Goal: Task Accomplishment & Management: Manage account settings

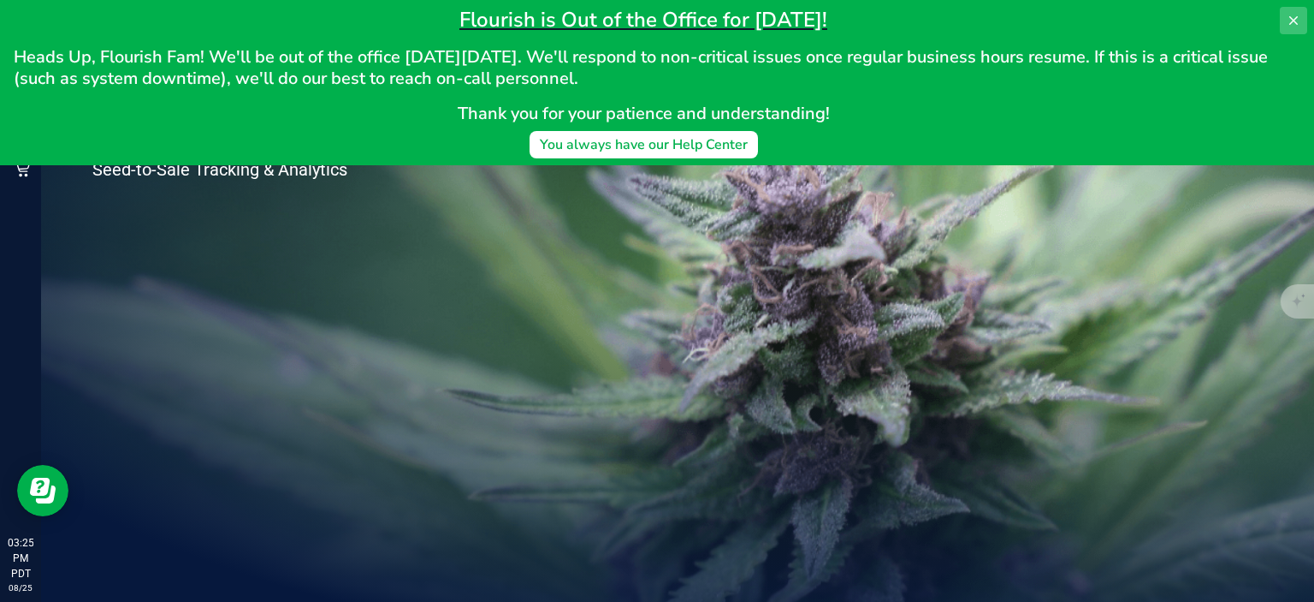
click at [1284, 27] on button at bounding box center [1293, 20] width 27 height 27
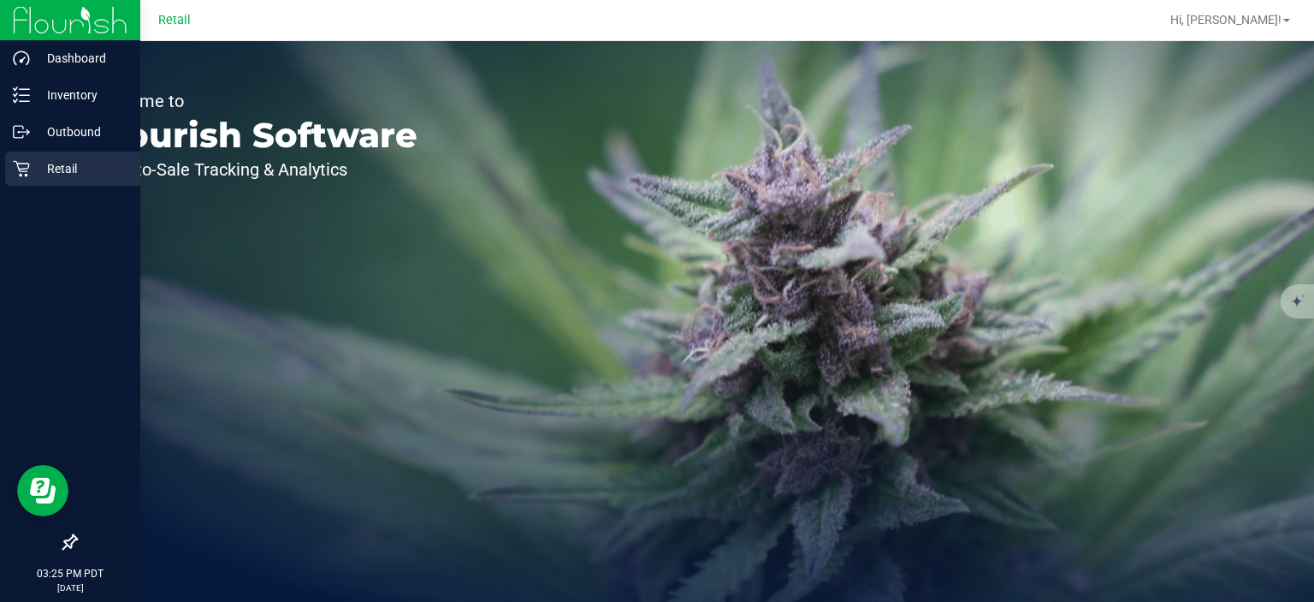
click at [35, 157] on div "Retail" at bounding box center [72, 168] width 135 height 34
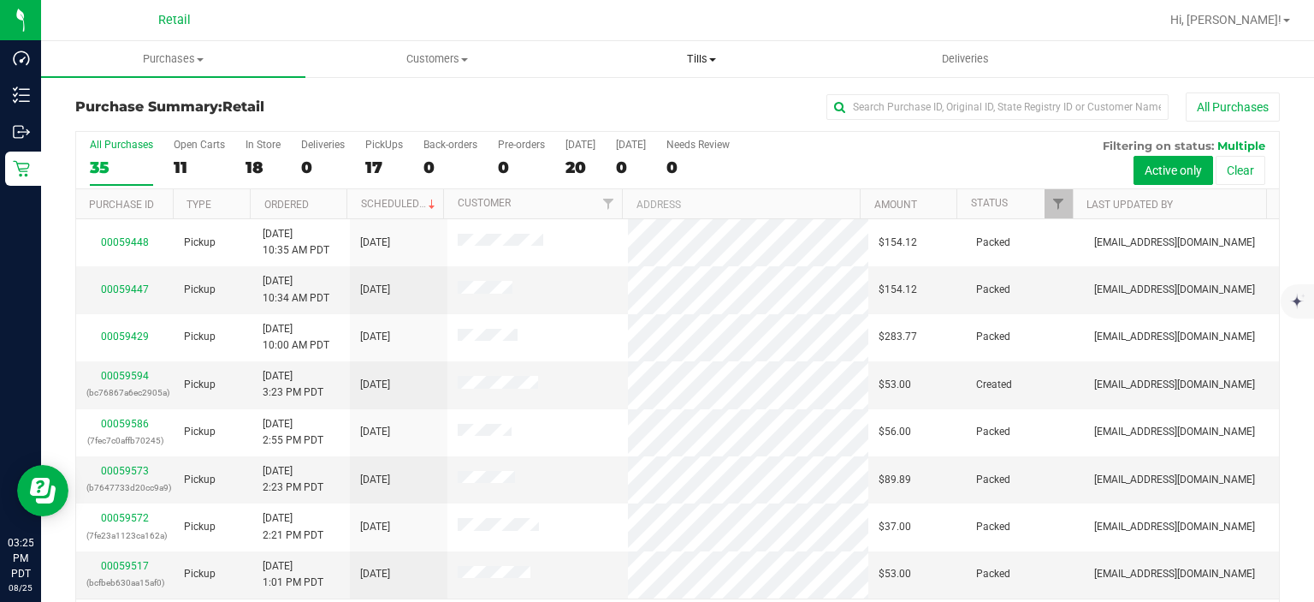
click at [719, 59] on span "Tills" at bounding box center [701, 58] width 263 height 15
click at [640, 110] on span "Manage tills" at bounding box center [627, 103] width 116 height 15
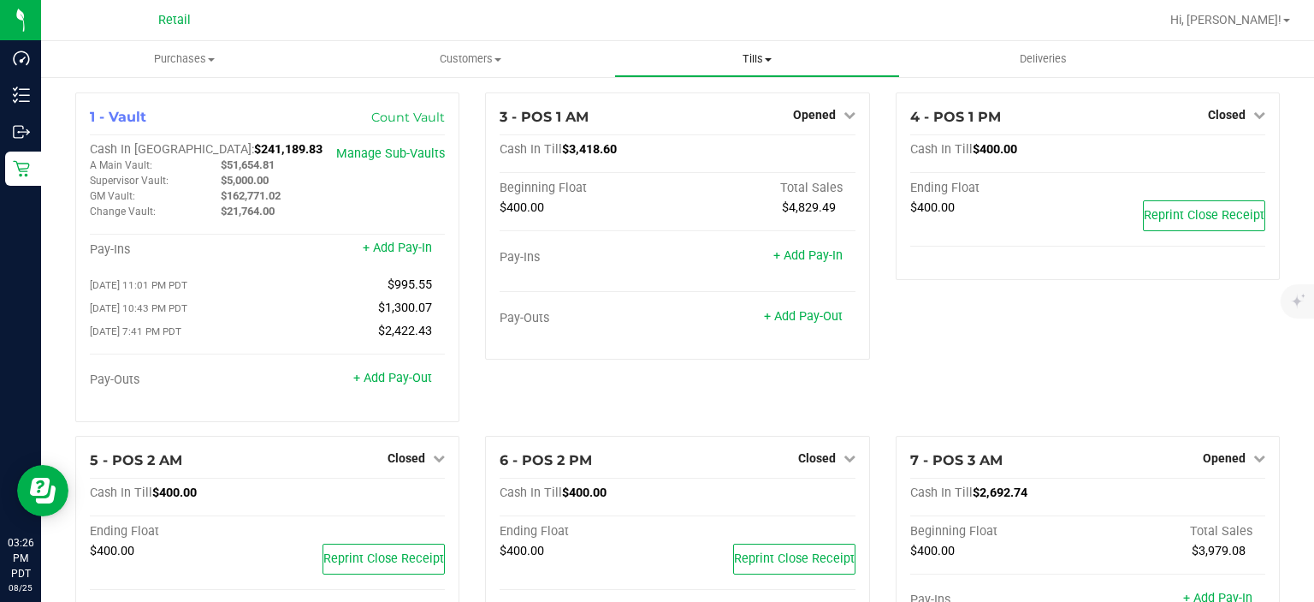
click at [754, 61] on span "Tills" at bounding box center [757, 58] width 285 height 15
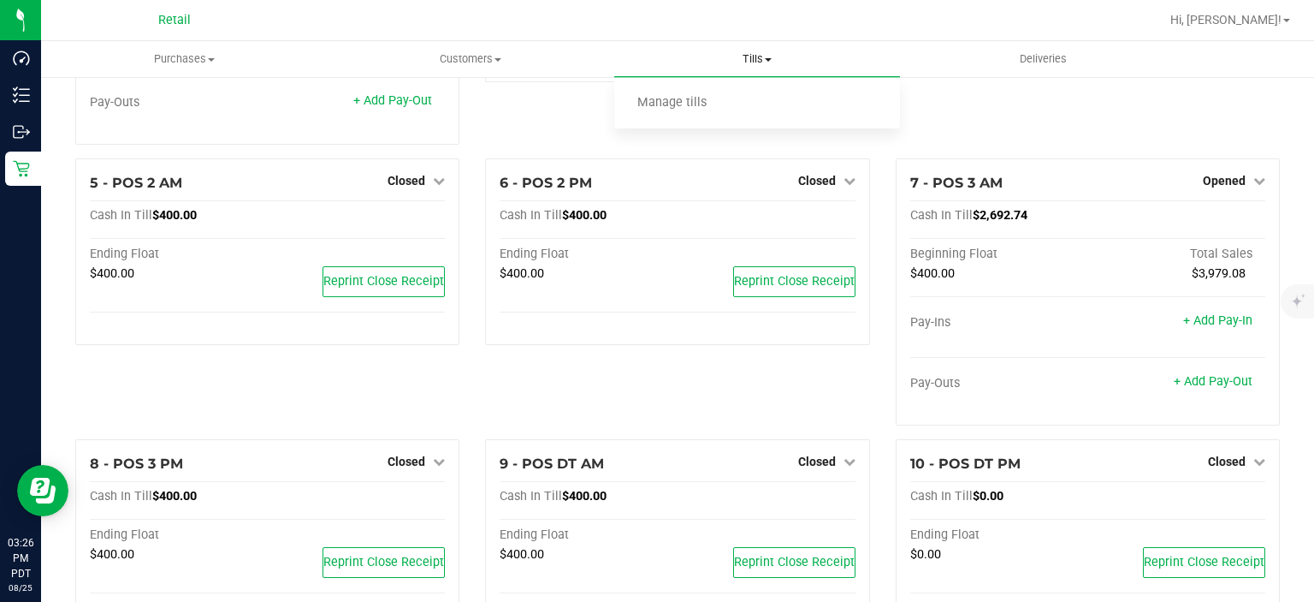
scroll to position [334, 0]
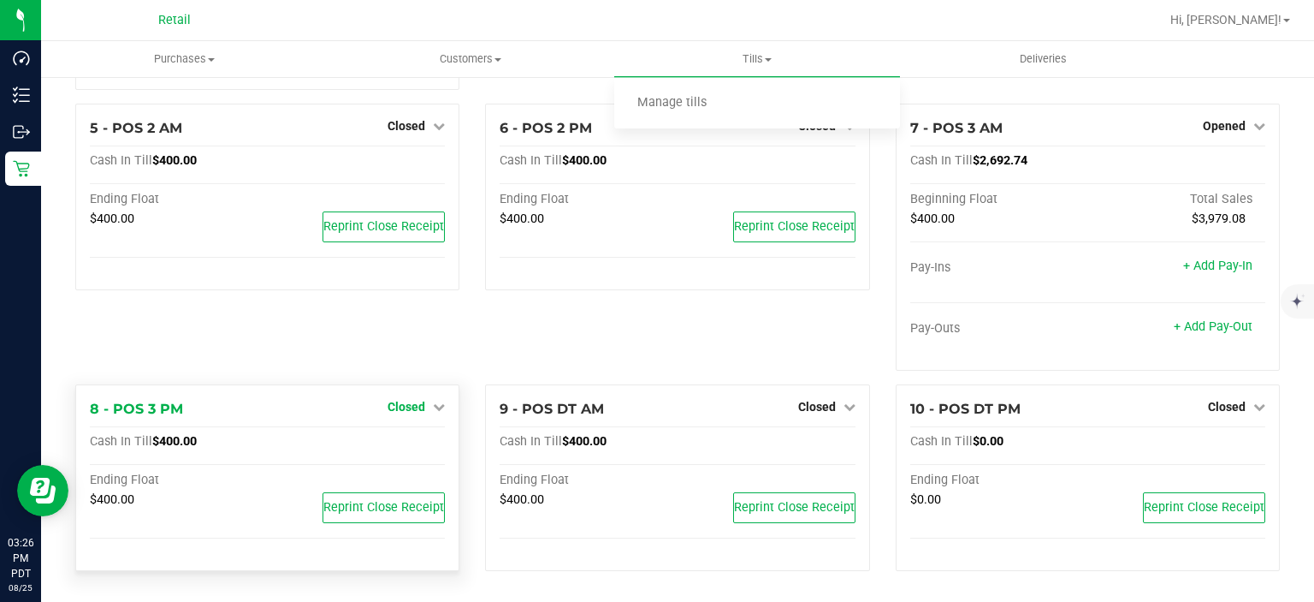
click at [414, 404] on span "Closed" at bounding box center [407, 407] width 38 height 14
click at [389, 436] on link "Open Till" at bounding box center [405, 442] width 45 height 14
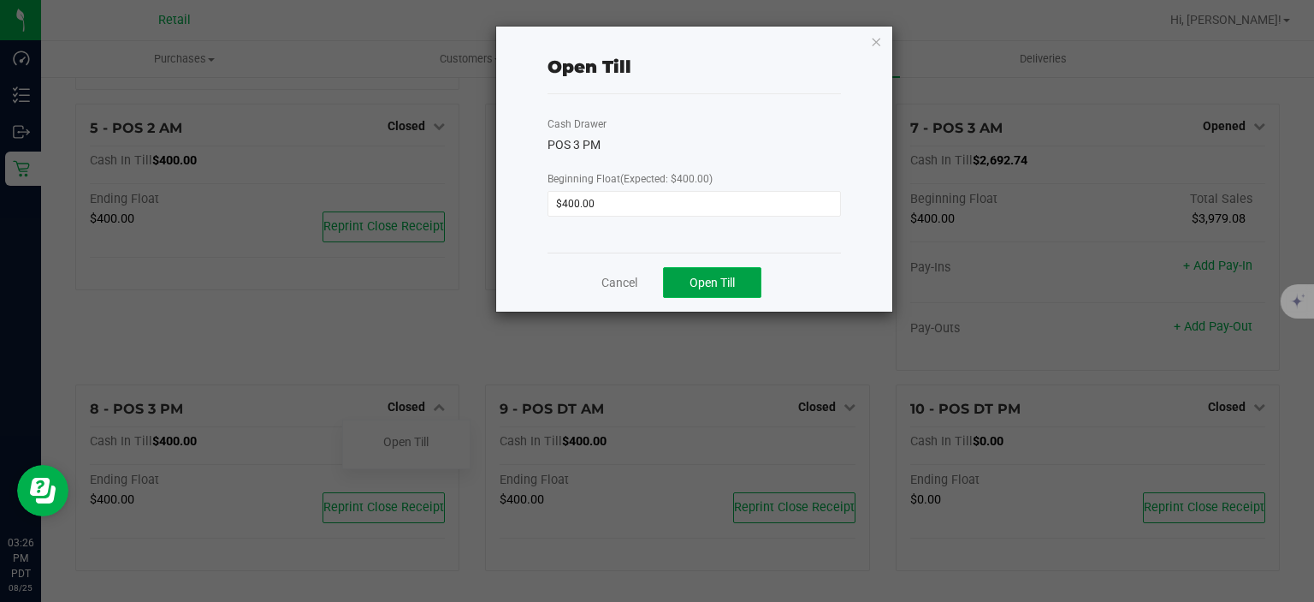
click at [715, 291] on button "Open Till" at bounding box center [712, 282] width 98 height 31
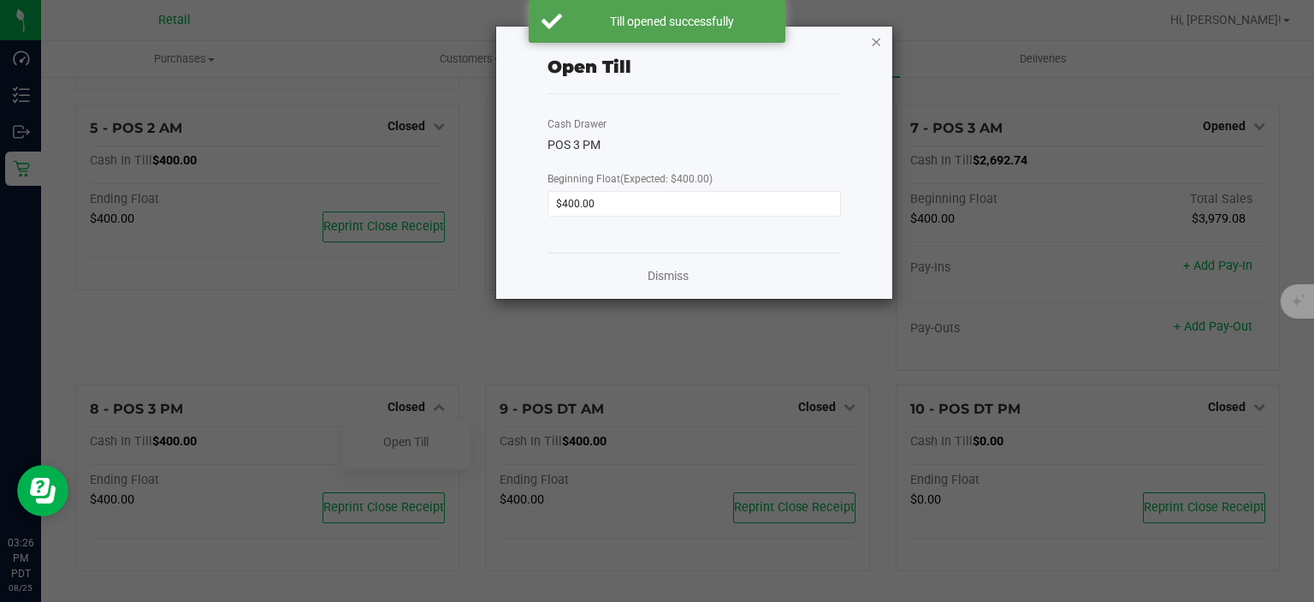
click at [876, 45] on icon "button" at bounding box center [877, 41] width 12 height 21
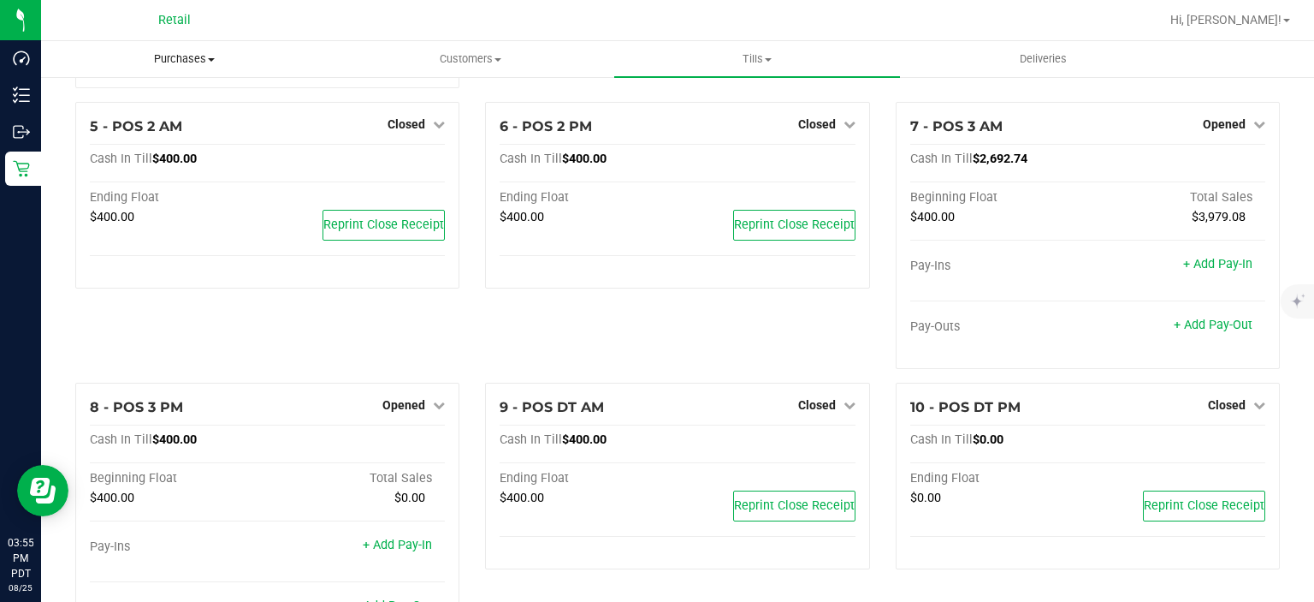
click at [199, 57] on span "Purchases" at bounding box center [184, 58] width 285 height 15
click at [178, 107] on span "Summary of purchases" at bounding box center [128, 103] width 175 height 15
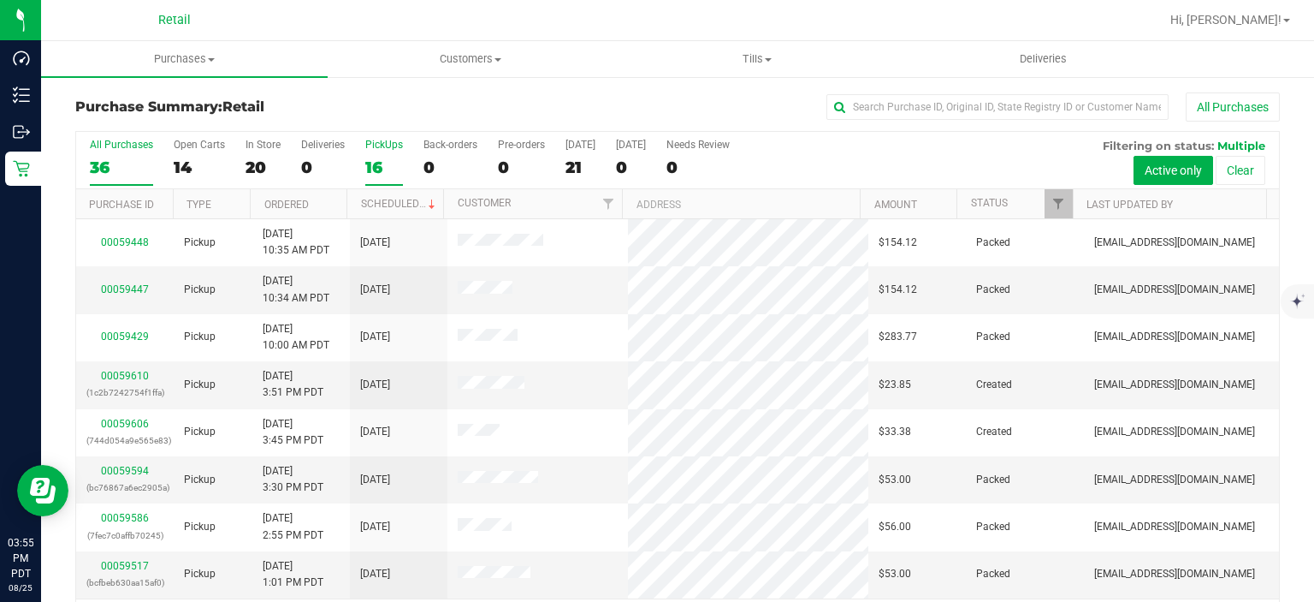
click at [377, 152] on label "PickUps 16" at bounding box center [384, 162] width 38 height 47
click at [0, 0] on input "PickUps 16" at bounding box center [0, 0] width 0 height 0
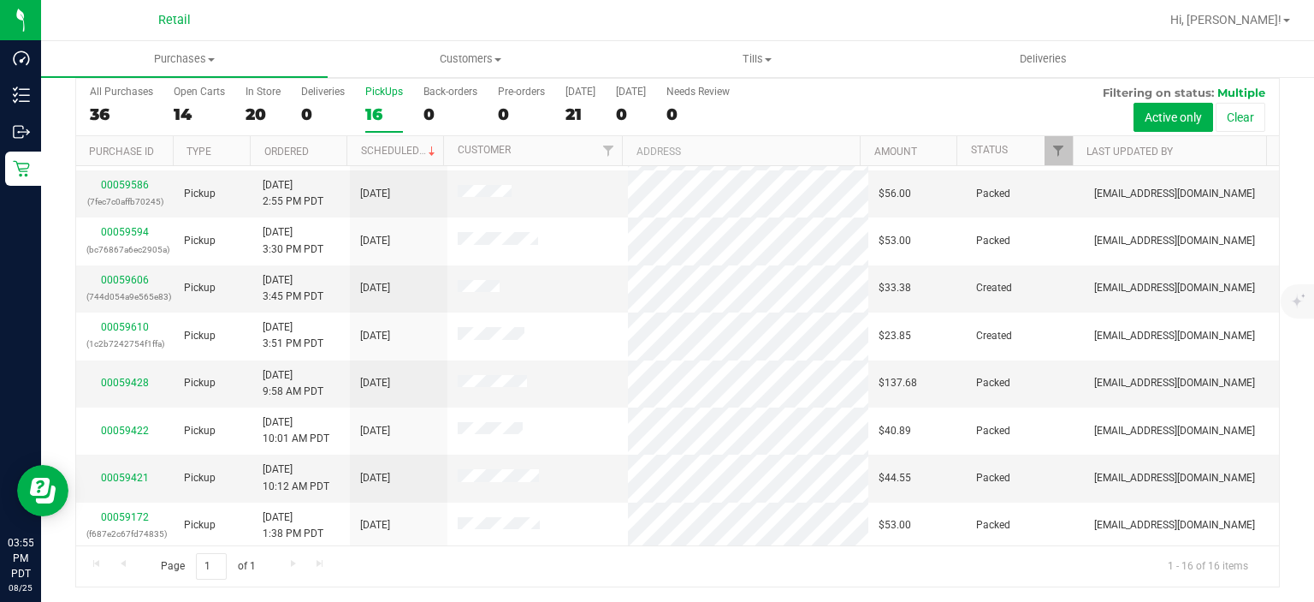
scroll to position [228, 0]
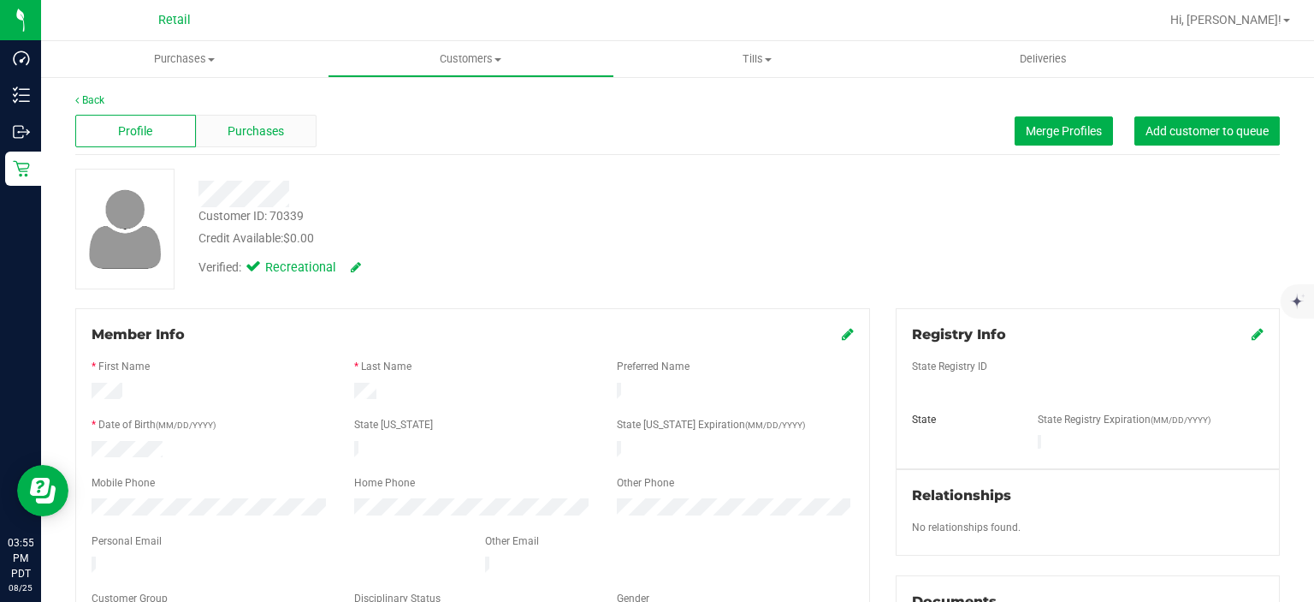
click at [267, 128] on span "Purchases" at bounding box center [256, 131] width 56 height 18
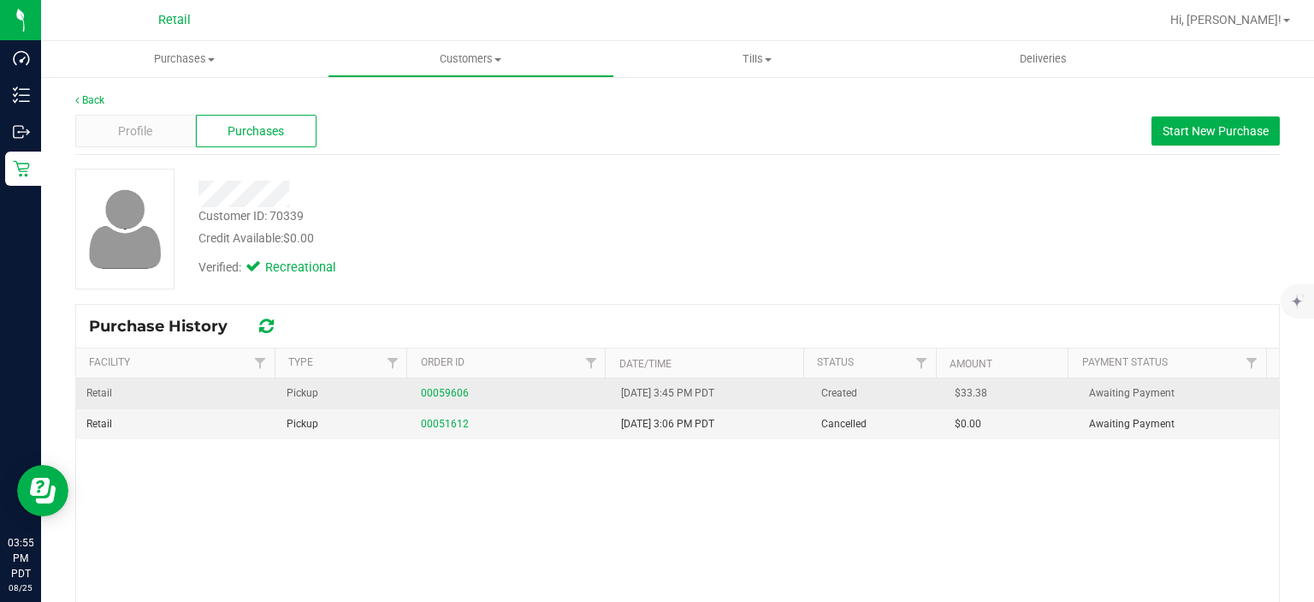
click at [444, 398] on div "00059606" at bounding box center [511, 393] width 180 height 16
click at [427, 393] on link "00059606" at bounding box center [445, 393] width 48 height 12
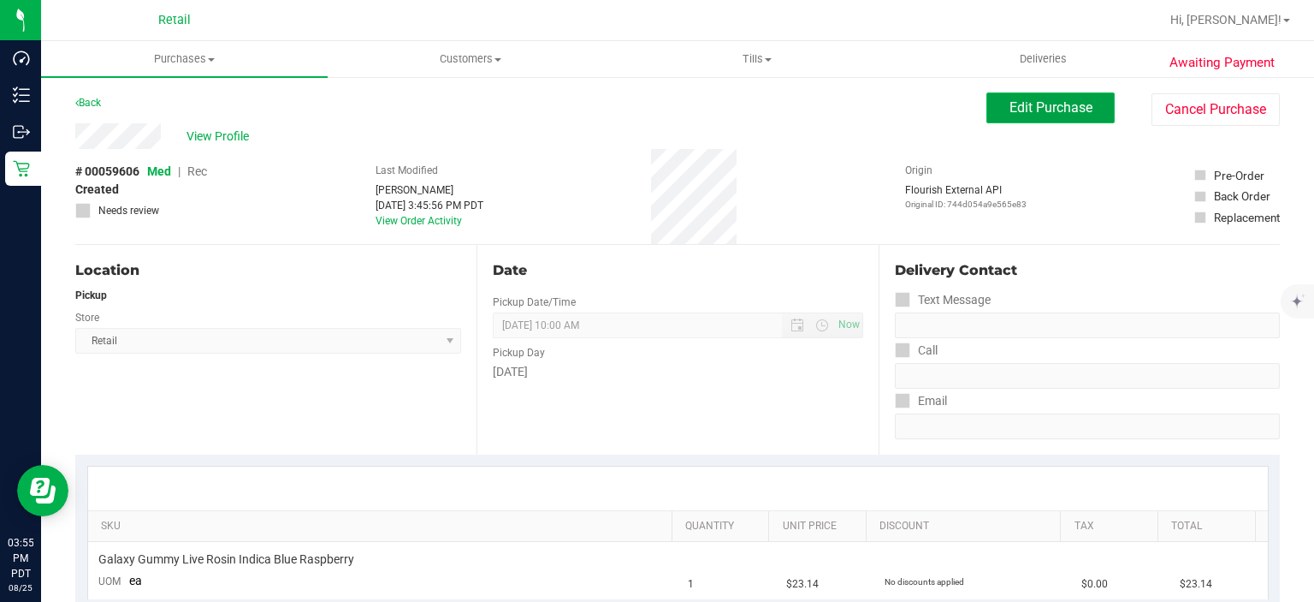
click at [1011, 104] on span "Edit Purchase" at bounding box center [1051, 107] width 83 height 16
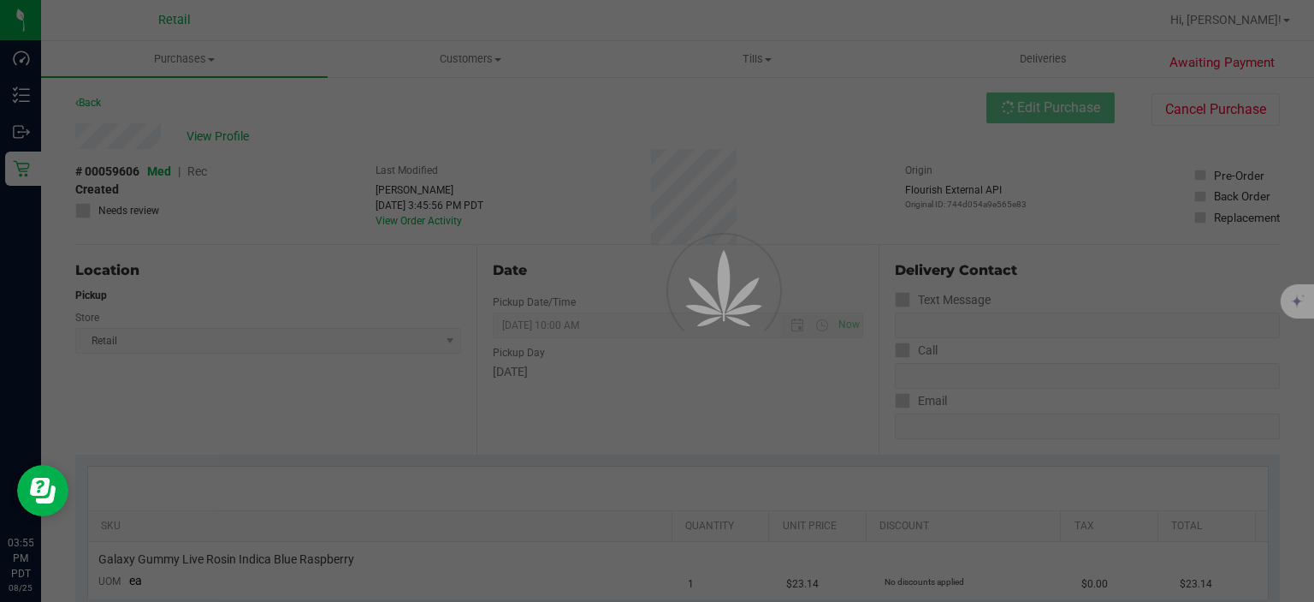
click at [212, 176] on div at bounding box center [657, 301] width 1314 height 602
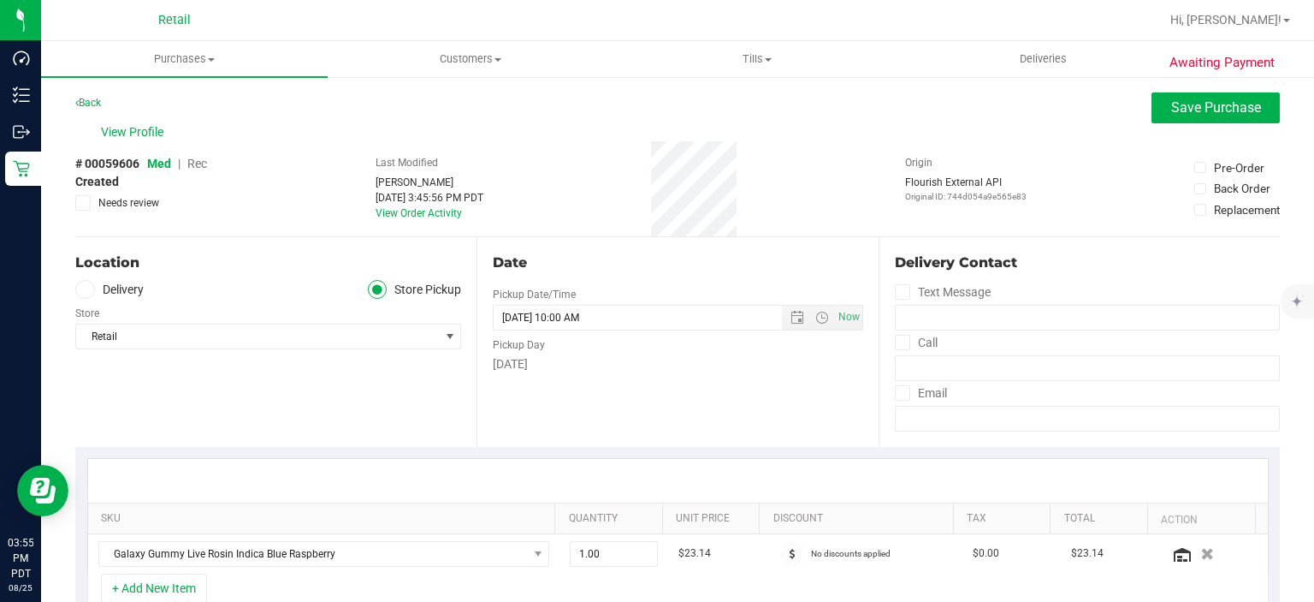
click at [199, 170] on span "Rec" at bounding box center [197, 164] width 20 height 14
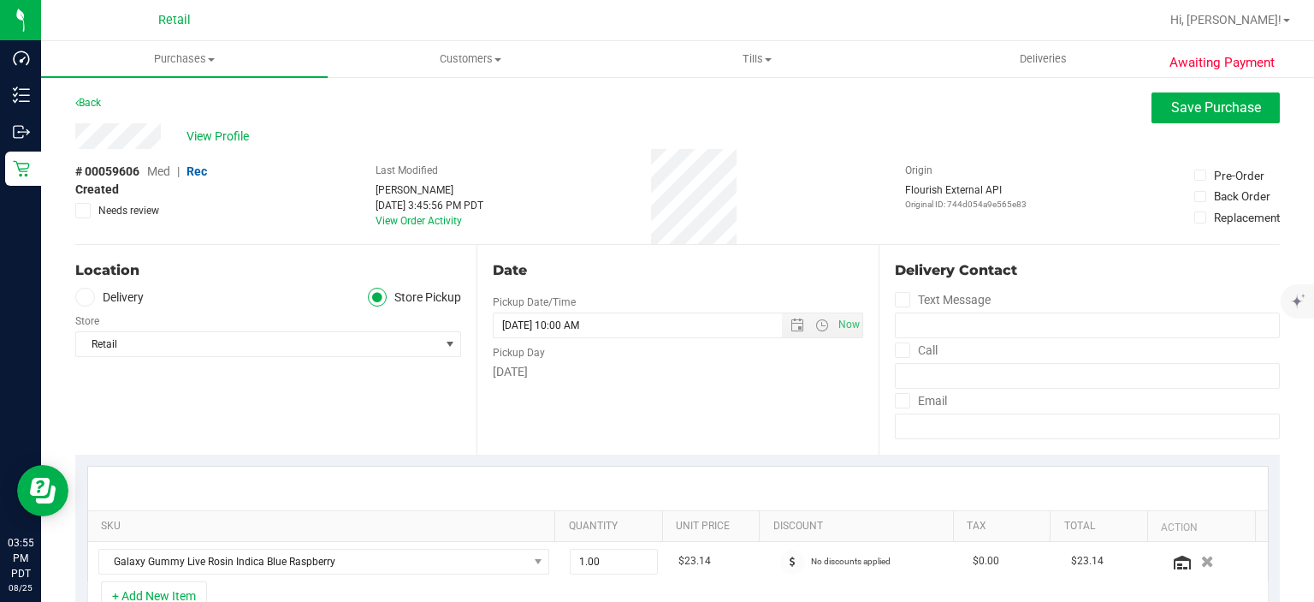
click at [202, 176] on span "Rec" at bounding box center [197, 171] width 21 height 14
click at [1202, 105] on span "Save Purchase" at bounding box center [1217, 107] width 90 height 16
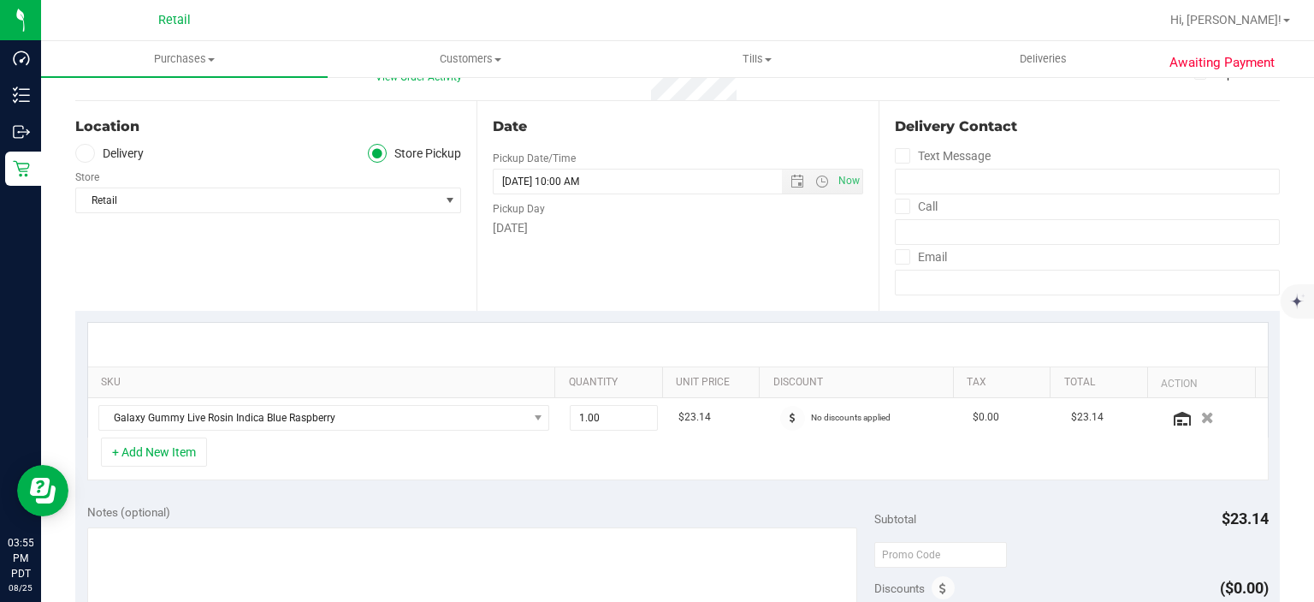
scroll to position [144, 0]
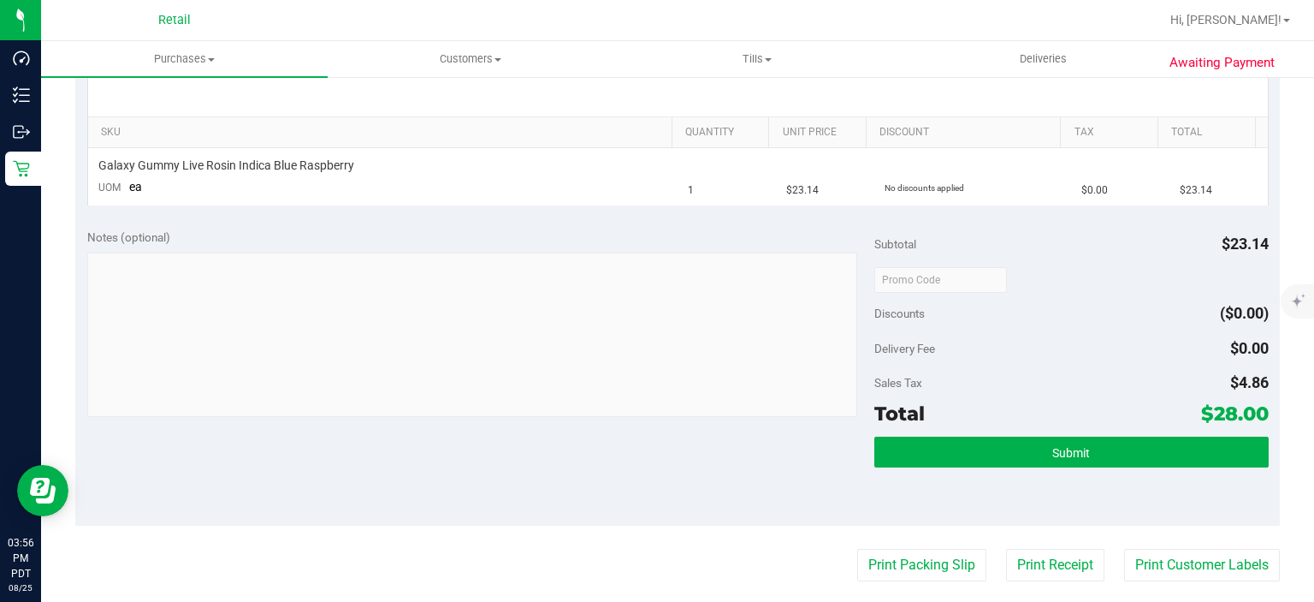
scroll to position [400, 0]
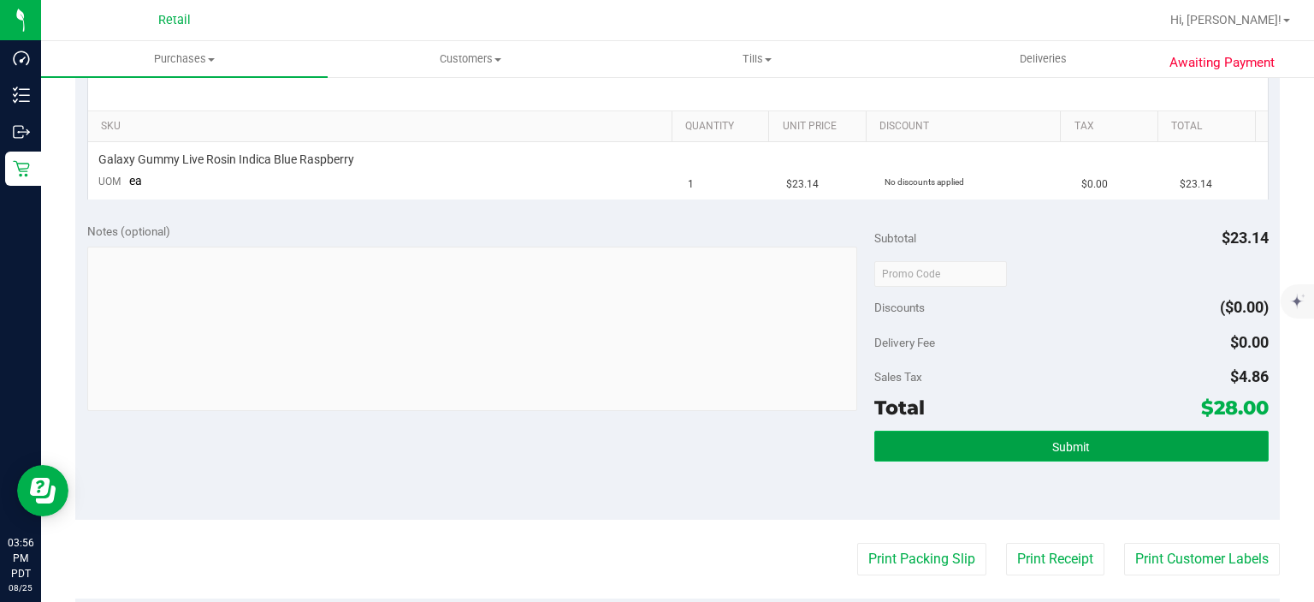
click at [1147, 438] on button "Submit" at bounding box center [1072, 445] width 394 height 31
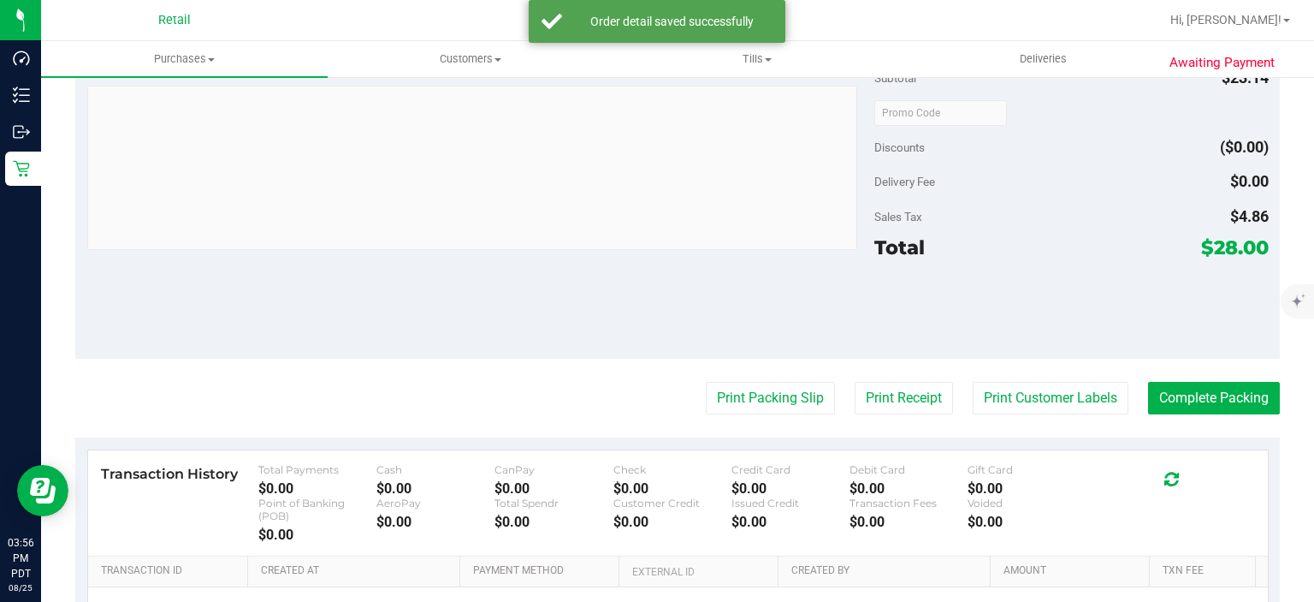
scroll to position [674, 0]
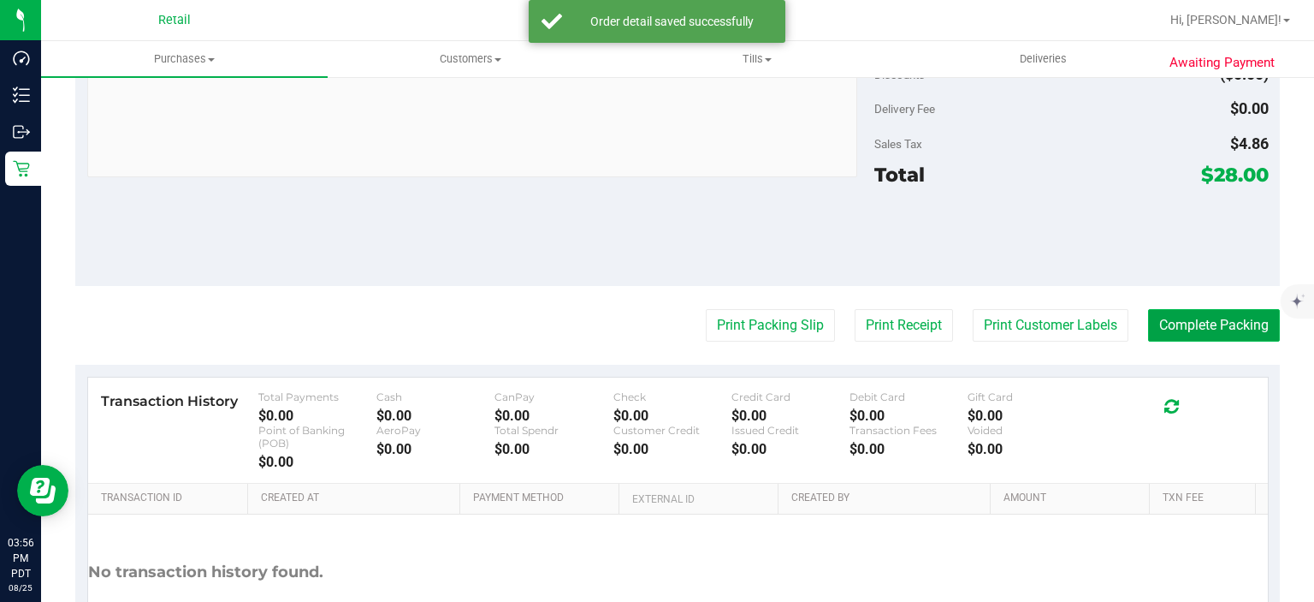
click at [1230, 329] on button "Complete Packing" at bounding box center [1214, 325] width 132 height 33
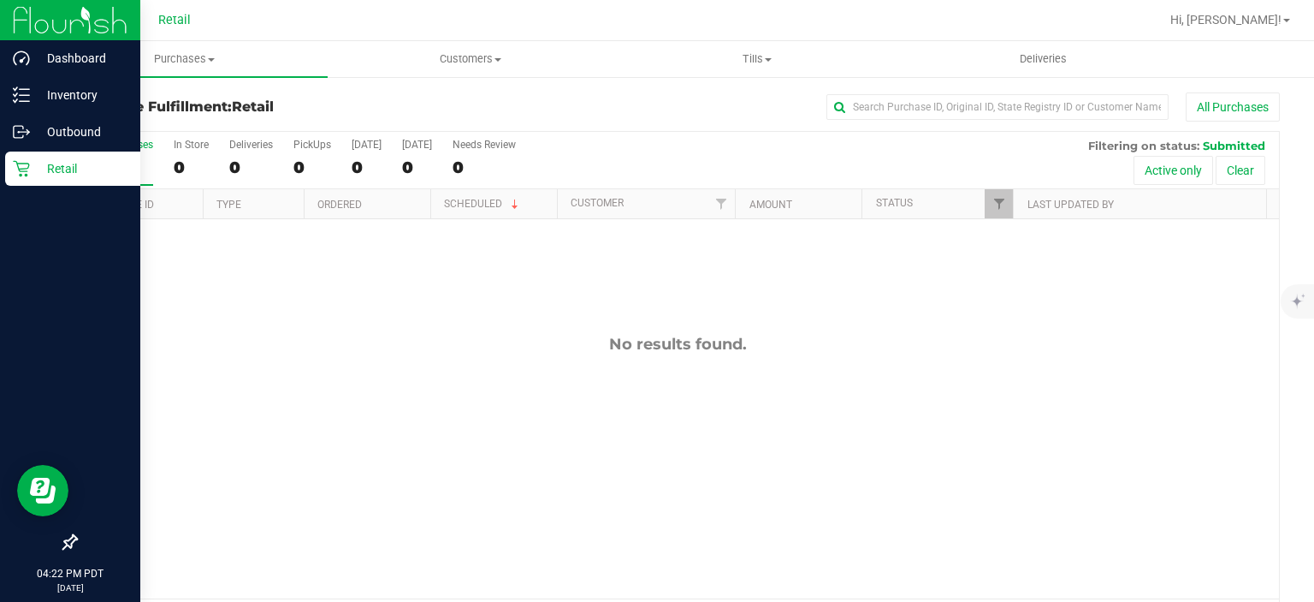
click at [27, 164] on icon at bounding box center [21, 168] width 17 height 17
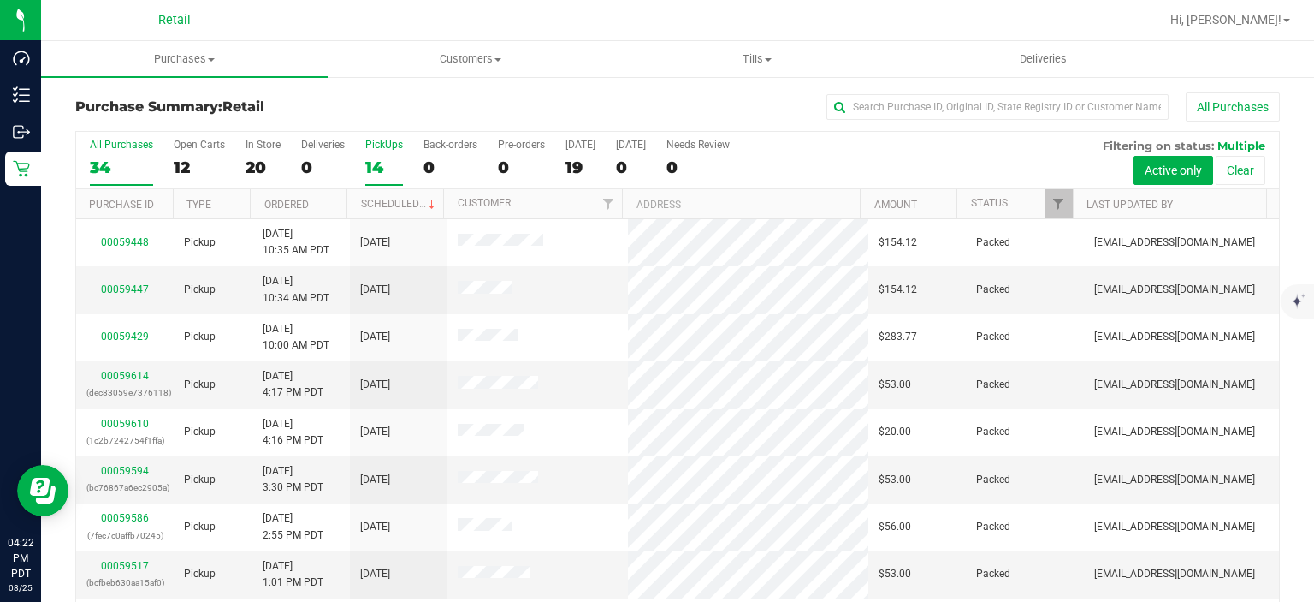
click at [380, 141] on div "PickUps" at bounding box center [384, 145] width 38 height 12
click at [0, 0] on input "PickUps 14" at bounding box center [0, 0] width 0 height 0
